Goal: Task Accomplishment & Management: Manage account settings

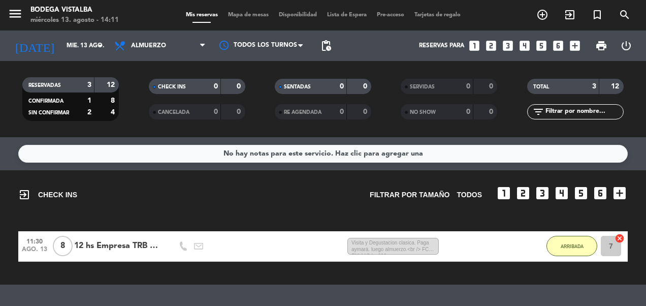
click at [473, 46] on icon "looks_one" at bounding box center [474, 45] width 13 height 13
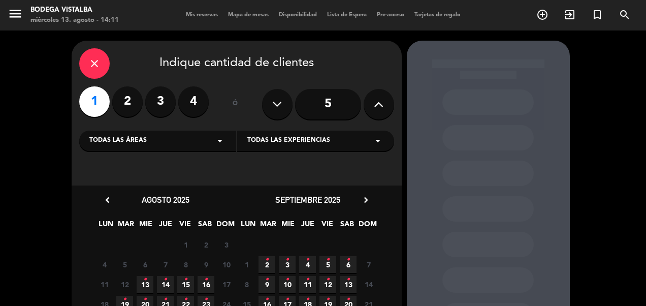
scroll to position [109, 0]
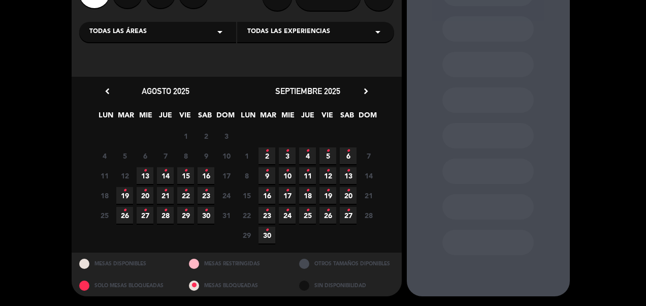
click at [370, 95] on icon "chevron_right" at bounding box center [366, 91] width 11 height 11
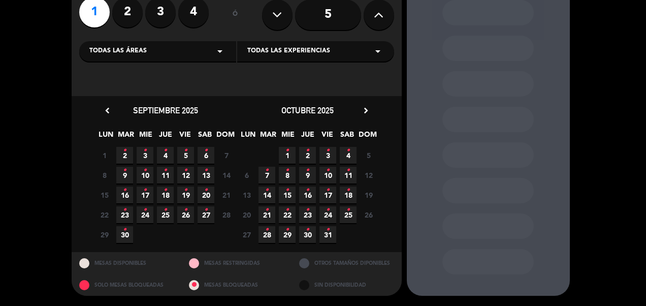
scroll to position [89, 0]
click at [367, 113] on icon "chevron_right" at bounding box center [366, 111] width 11 height 11
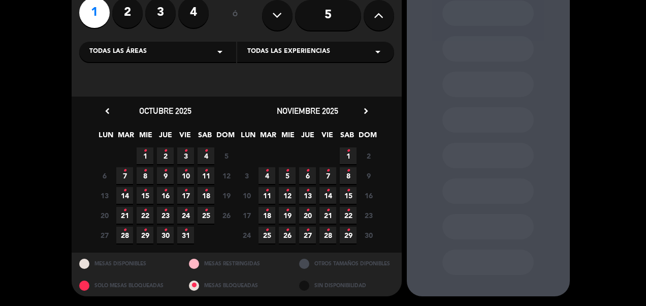
click at [308, 215] on icon "•" at bounding box center [308, 210] width 4 height 16
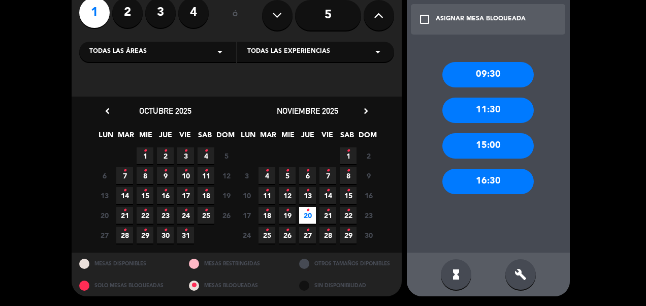
click at [480, 65] on div "09:30" at bounding box center [487, 74] width 91 height 25
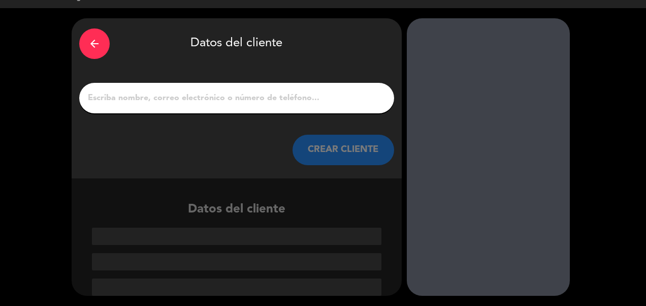
scroll to position [22, 0]
click at [101, 41] on div "arrow_back" at bounding box center [94, 43] width 30 height 30
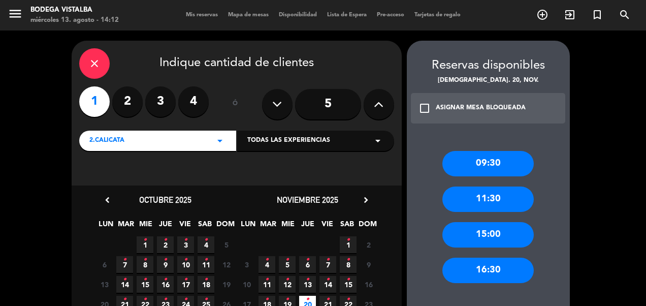
scroll to position [51, 0]
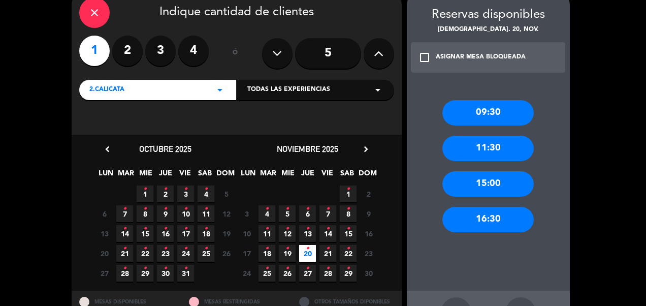
click at [478, 113] on div "09:30" at bounding box center [487, 112] width 91 height 25
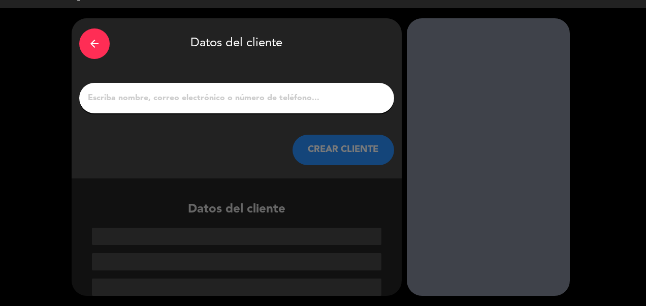
scroll to position [22, 0]
click at [104, 55] on div "arrow_back" at bounding box center [94, 43] width 30 height 30
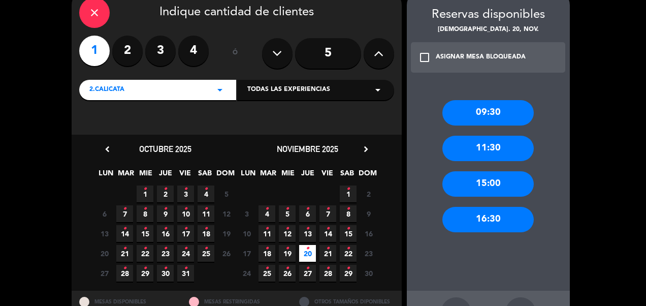
click at [97, 15] on icon "close" at bounding box center [94, 13] width 12 height 12
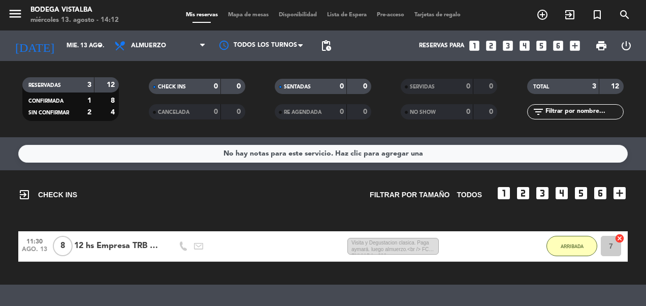
click at [77, 51] on input "mié. 13 ago." at bounding box center [101, 45] width 80 height 17
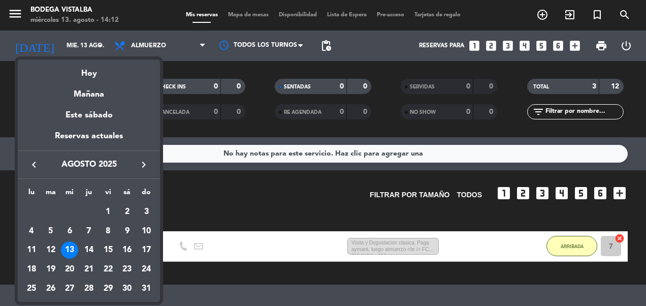
click at [144, 165] on icon "keyboard_arrow_right" at bounding box center [144, 164] width 12 height 12
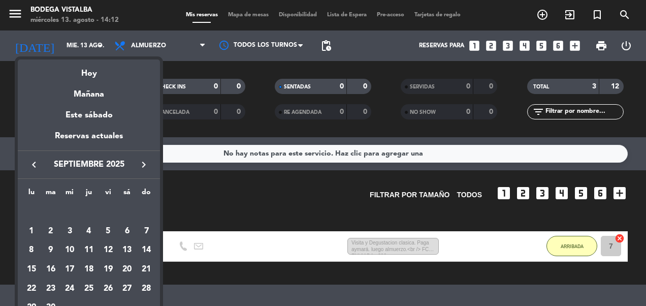
click at [144, 165] on icon "keyboard_arrow_right" at bounding box center [144, 164] width 12 height 12
click at [83, 268] on div "20" at bounding box center [88, 268] width 17 height 17
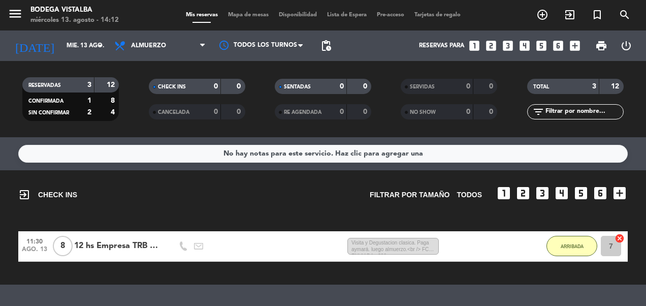
type input "[DEMOGRAPHIC_DATA][DATE]"
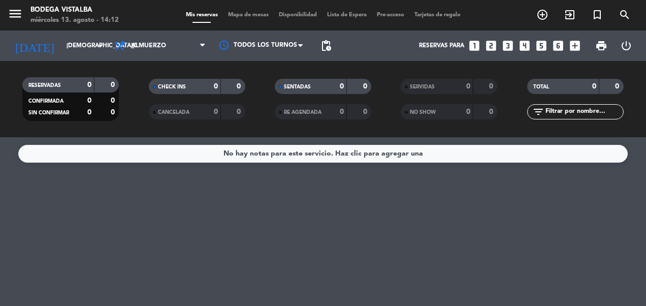
click at [334, 160] on div "No hay notas para este servicio. Haz clic para agregar una" at bounding box center [322, 154] width 609 height 18
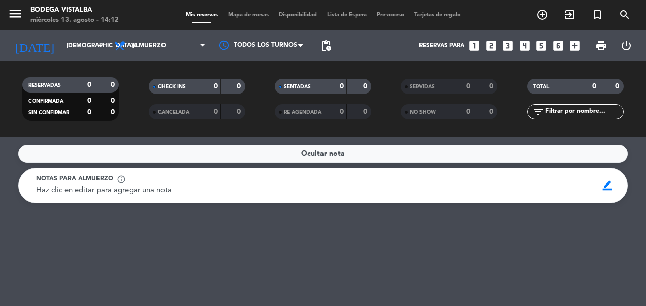
click at [189, 189] on div "Haz clic en editar para agregar una nota" at bounding box center [313, 190] width 554 height 12
drag, startPoint x: 608, startPoint y: 183, endPoint x: 595, endPoint y: 193, distance: 17.4
click at [607, 183] on span "border_color" at bounding box center [608, 185] width 20 height 19
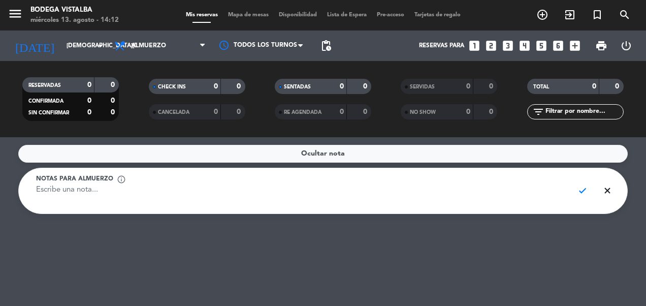
drag, startPoint x: 455, startPoint y: 204, endPoint x: 448, endPoint y: 201, distance: 7.7
click at [452, 204] on textarea at bounding box center [301, 195] width 530 height 23
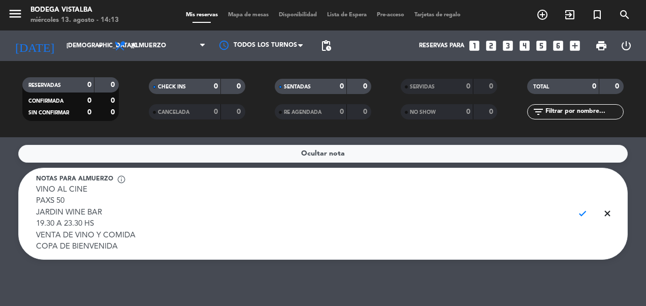
click at [67, 252] on textarea "VINO AL CINE PAXS 50 JARDIN WINE BAR 19.30 A 23.30 HS VENTA DE VINO Y COMIDA CO…" at bounding box center [301, 218] width 530 height 69
click at [160, 246] on textarea "VINO AL CINE PAXS 50 JARDIN WINE BAR 19.30 A 23.30 HS VENTA DE VINO Y COMIDA CO…" at bounding box center [301, 218] width 530 height 69
type textarea "VINO AL CINE PAXS 50 JARDIN WINE BAR 19.30 A 23.30 HS VENTA DE VINO Y COMIDA CO…"
click at [581, 216] on span "check" at bounding box center [583, 213] width 20 height 19
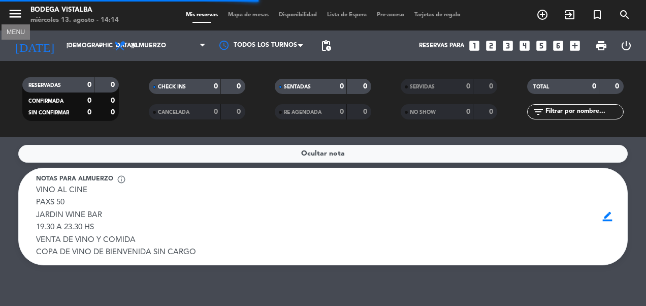
click at [13, 21] on button "menu" at bounding box center [15, 15] width 15 height 19
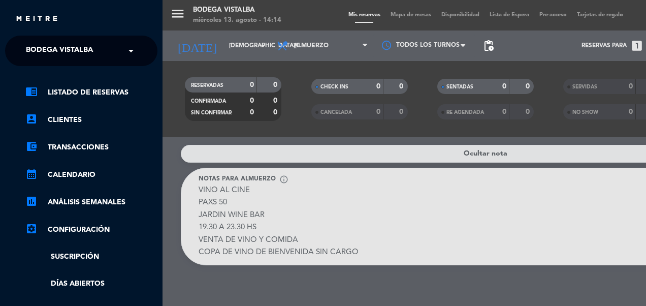
click at [61, 55] on span "BODEGA VISTALBA" at bounding box center [59, 50] width 67 height 21
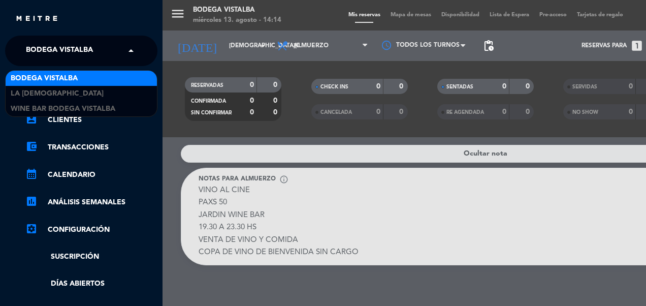
click at [61, 80] on span "BODEGA VISTALBA" at bounding box center [44, 79] width 67 height 12
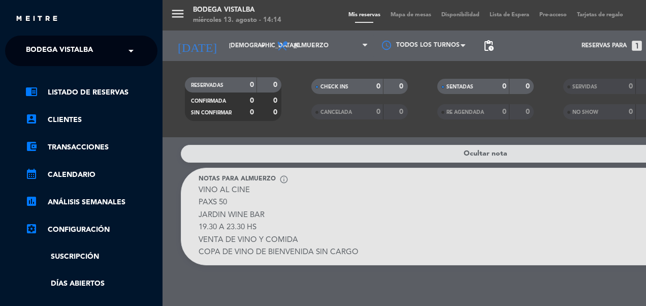
click at [199, 42] on div "menu BODEGA VISTALBA [DATE] 13. agosto - 14:14 Mis reservas Mapa de mesas Dispo…" at bounding box center [485, 153] width 646 height 306
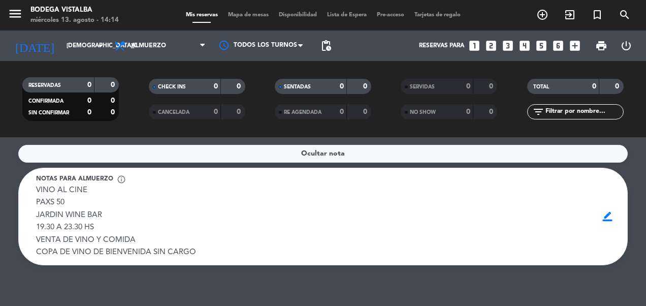
click at [73, 45] on input "[DEMOGRAPHIC_DATA][DATE]" at bounding box center [101, 45] width 80 height 17
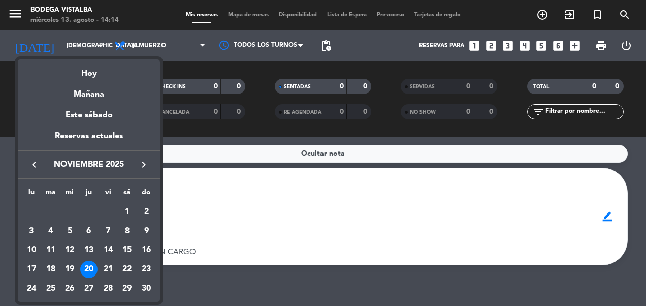
drag, startPoint x: 73, startPoint y: 45, endPoint x: 64, endPoint y: 79, distance: 34.6
click at [63, 76] on div "Hoy" at bounding box center [89, 69] width 142 height 21
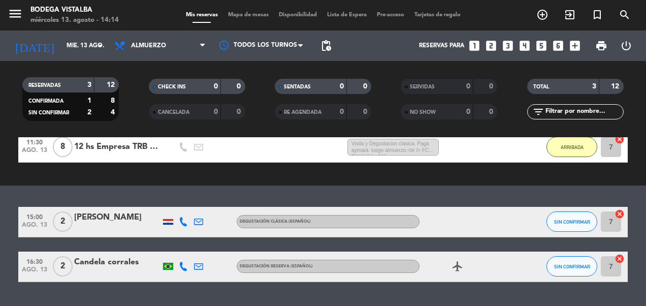
scroll to position [102, 0]
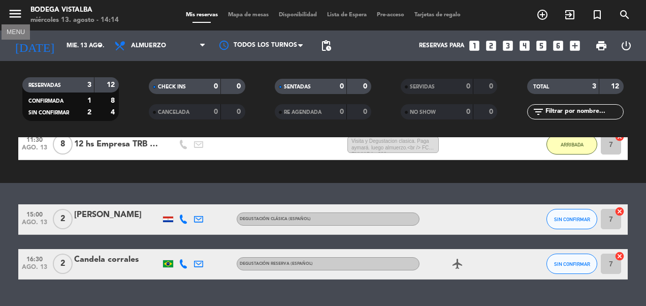
click at [12, 8] on icon "menu" at bounding box center [15, 13] width 15 height 15
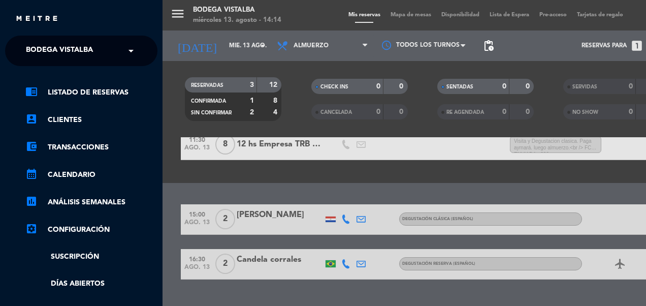
click at [34, 44] on span "BODEGA VISTALBA" at bounding box center [59, 50] width 67 height 21
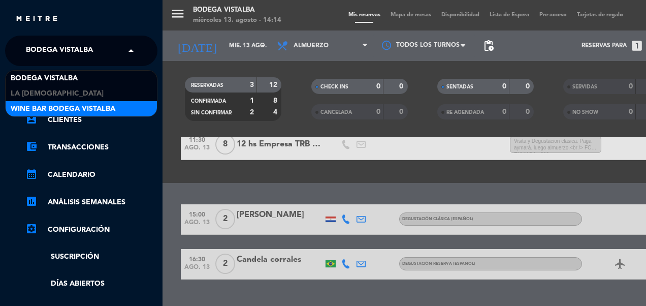
click at [63, 105] on span "Wine Bar Bodega Vistalba" at bounding box center [63, 109] width 105 height 12
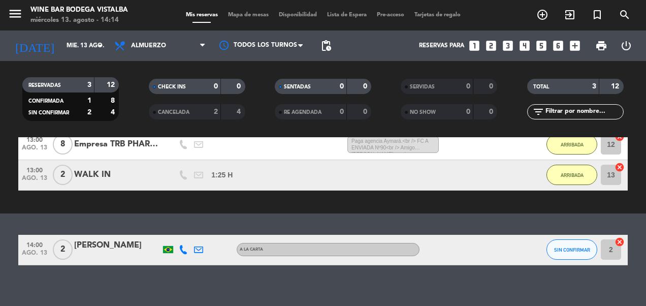
click at [127, 248] on div "[PERSON_NAME]" at bounding box center [117, 245] width 86 height 13
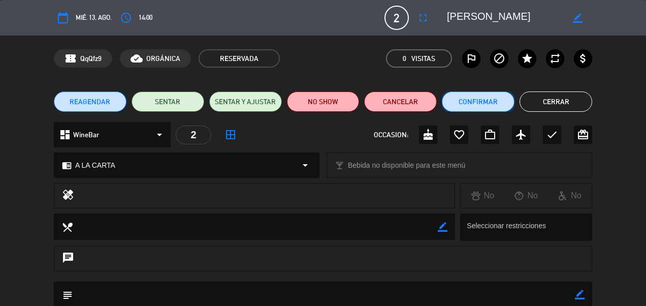
click at [460, 105] on button "Confirmar" at bounding box center [478, 101] width 73 height 20
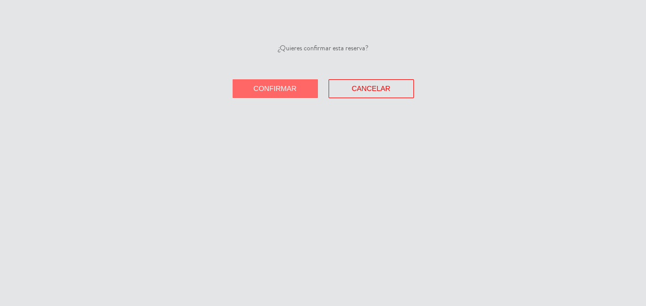
click at [288, 84] on button "Confirmar" at bounding box center [275, 88] width 85 height 19
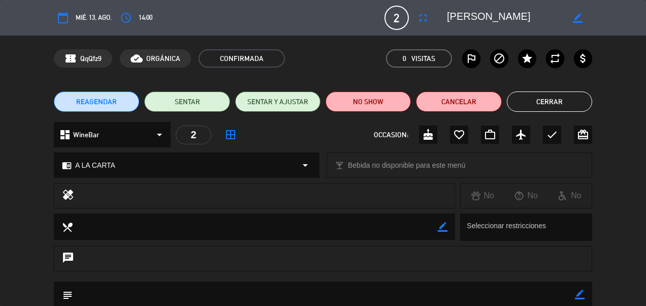
click at [519, 100] on button "Cerrar" at bounding box center [549, 101] width 85 height 20
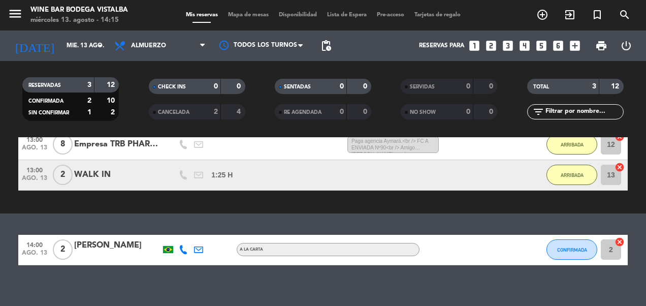
click at [63, 46] on input "mié. 13 ago." at bounding box center [101, 45] width 80 height 17
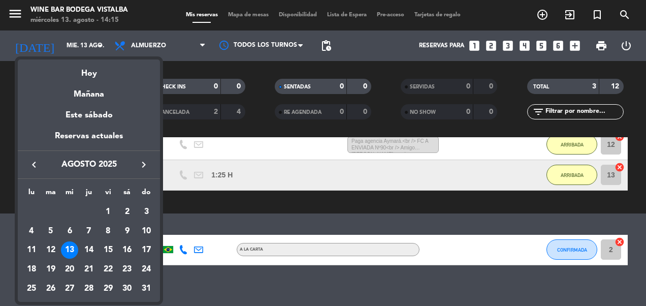
click at [71, 267] on div "20" at bounding box center [69, 268] width 17 height 17
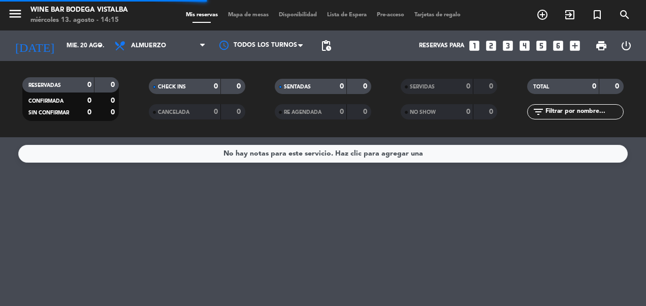
scroll to position [0, 0]
click at [65, 49] on input "mié. 20 ago." at bounding box center [101, 45] width 80 height 17
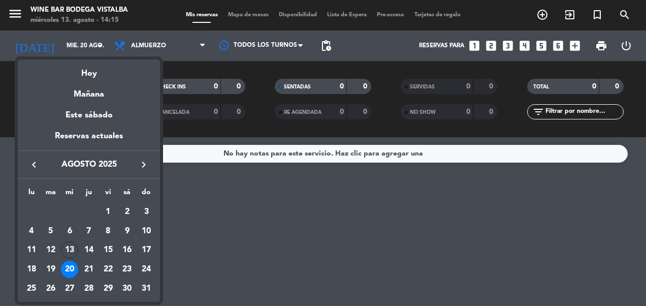
click at [145, 162] on icon "keyboard_arrow_right" at bounding box center [144, 164] width 12 height 12
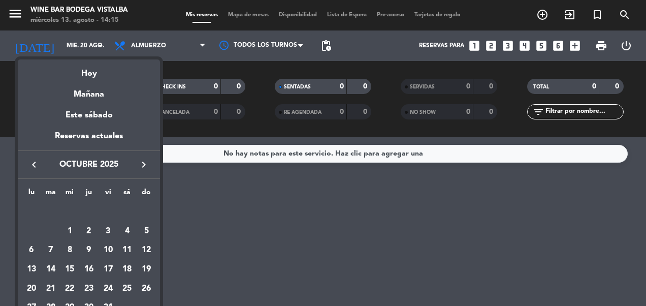
click at [145, 162] on icon "keyboard_arrow_right" at bounding box center [144, 164] width 12 height 12
click at [87, 269] on div "20" at bounding box center [88, 268] width 17 height 17
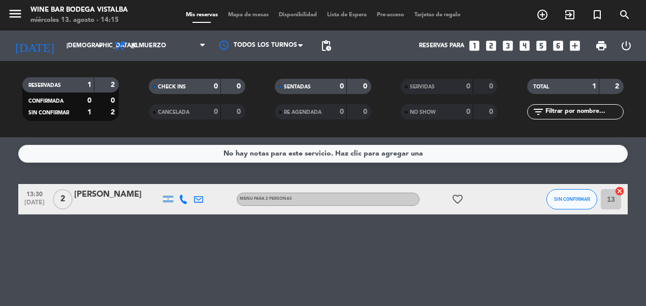
click at [320, 148] on div "No hay notas para este servicio. Haz clic para agregar una" at bounding box center [323, 154] width 200 height 12
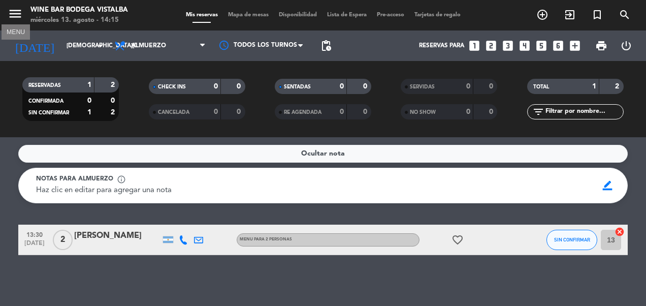
click at [13, 14] on icon "menu" at bounding box center [15, 13] width 15 height 15
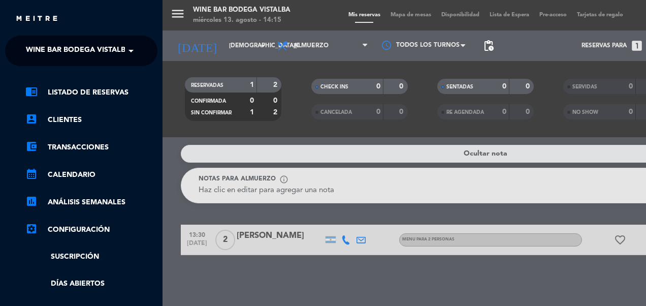
click at [64, 62] on ng-select "× Wine Bar Bodega Vistalba ×" at bounding box center [81, 51] width 152 height 30
click at [69, 55] on span "Wine Bar Bodega Vistalba" at bounding box center [78, 50] width 105 height 21
click at [67, 70] on div "chrome_reader_mode Listado de Reservas account_box Clientes account_balance_wal…" at bounding box center [81, 246] width 168 height 361
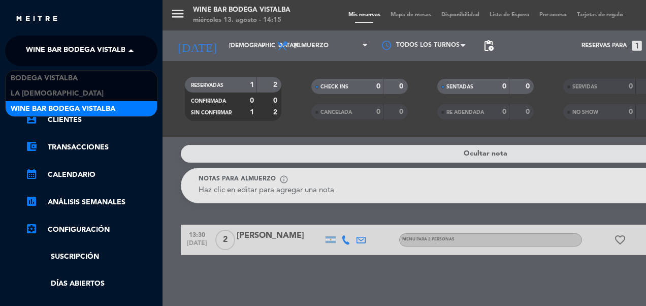
click at [69, 57] on span "Wine Bar Bodega Vistalba" at bounding box center [78, 50] width 105 height 21
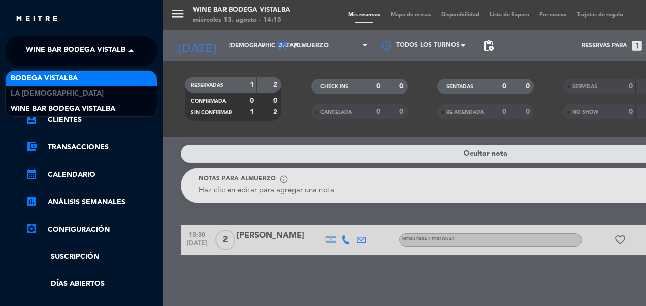
click at [66, 74] on span "BODEGA VISTALBA" at bounding box center [44, 79] width 67 height 12
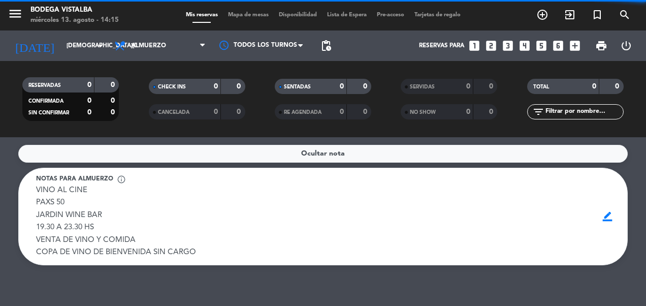
scroll to position [31, 0]
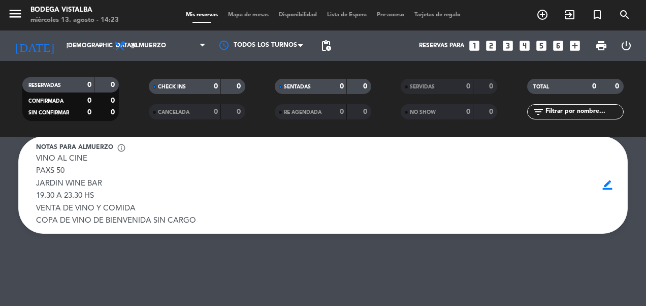
click at [61, 43] on input "[DEMOGRAPHIC_DATA][DATE]" at bounding box center [101, 45] width 80 height 17
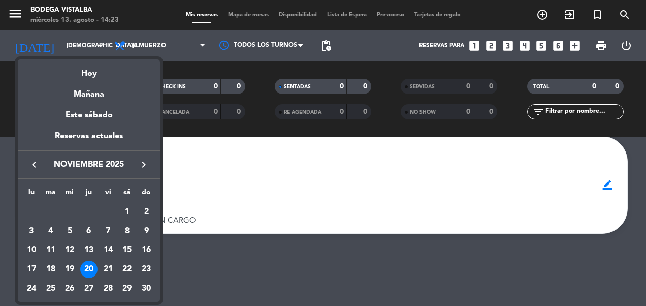
click at [89, 70] on div "Hoy" at bounding box center [89, 69] width 142 height 21
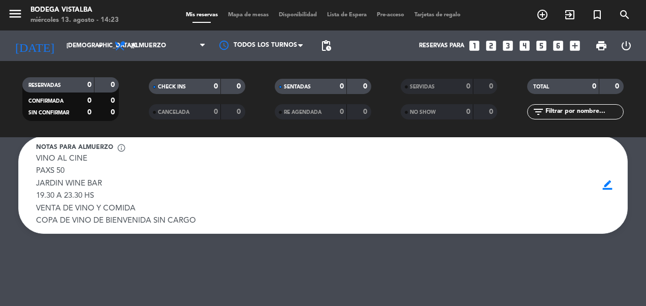
type input "mié. 13 ago."
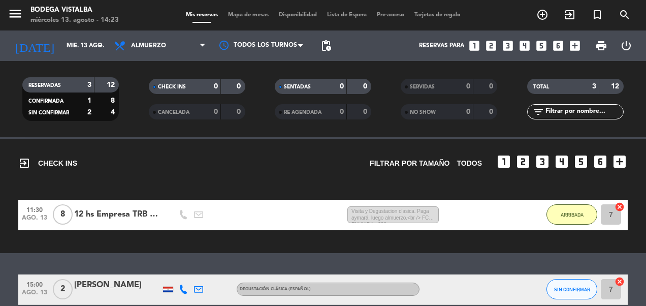
click at [433, 215] on span "Visita y Degustacion clasica. Paga aymará. luego almuerzo.<br /> FC A ENVIADA -…" at bounding box center [392, 214] width 91 height 17
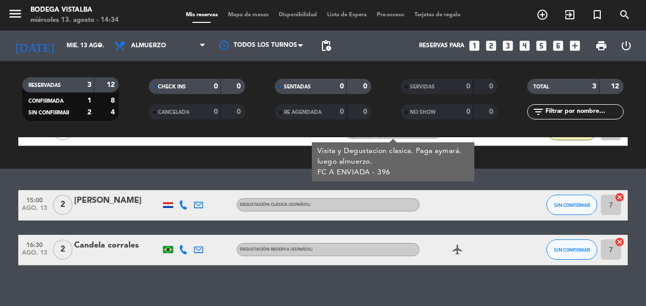
scroll to position [126, 0]
